Goal: Download file/media

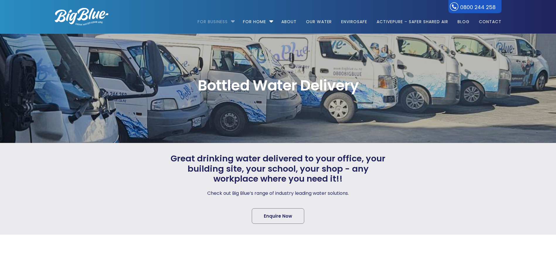
click at [226, 23] on link "For Business" at bounding box center [215, 19] width 34 height 38
click at [233, 19] on li "For Business Bottled Water Delivery Plumbed in Water Coolers Hot & Cold Water D…" at bounding box center [218, 18] width 40 height 33
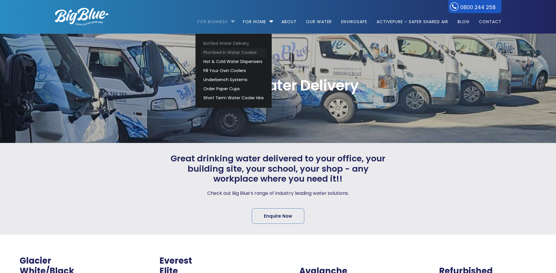
click at [228, 50] on link "Plumbed in Water Coolers" at bounding box center [234, 52] width 66 height 9
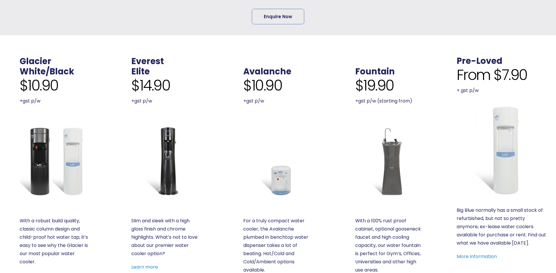
click at [65, 151] on img at bounding box center [54, 160] width 69 height 69
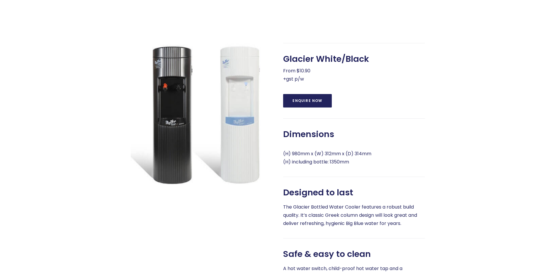
click at [91, 124] on div at bounding box center [82, 184] width 76 height 282
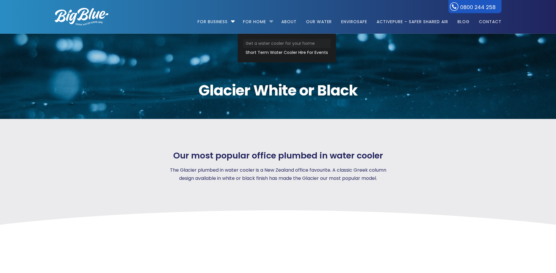
click at [264, 40] on link "Get a water cooler for your home" at bounding box center [287, 43] width 88 height 9
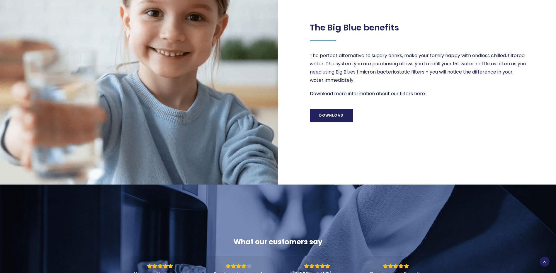
scroll to position [703, 0]
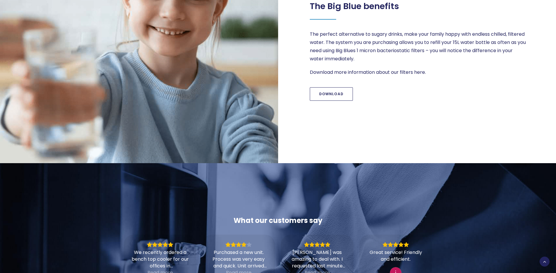
click at [334, 92] on link "Download" at bounding box center [331, 93] width 43 height 13
